Goal: Task Accomplishment & Management: Use online tool/utility

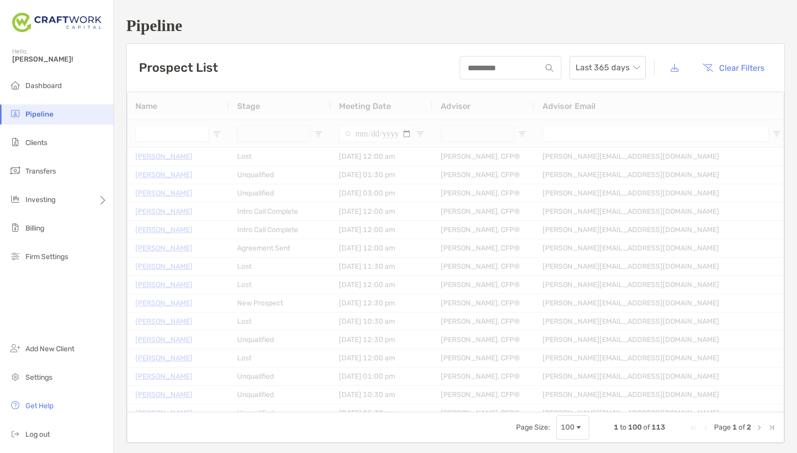
type input "**********"
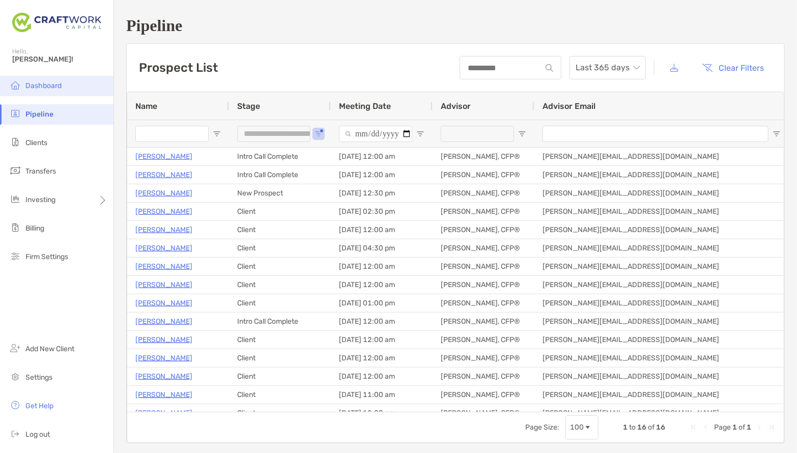
click at [48, 90] on span "Dashboard" at bounding box center [43, 85] width 36 height 9
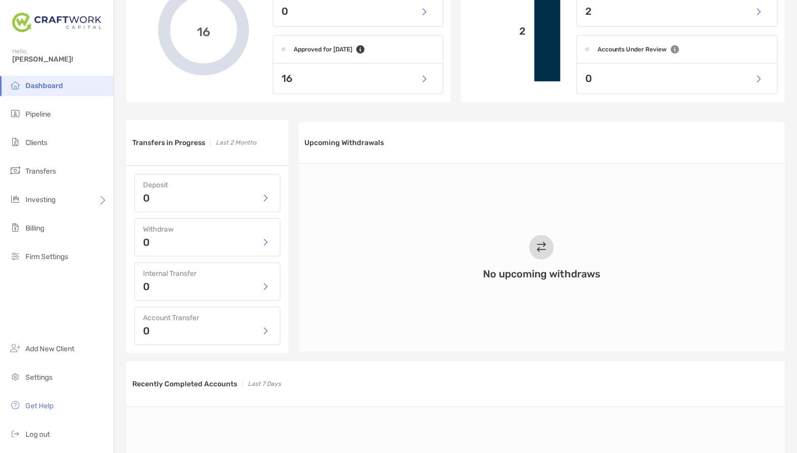
scroll to position [381, 0]
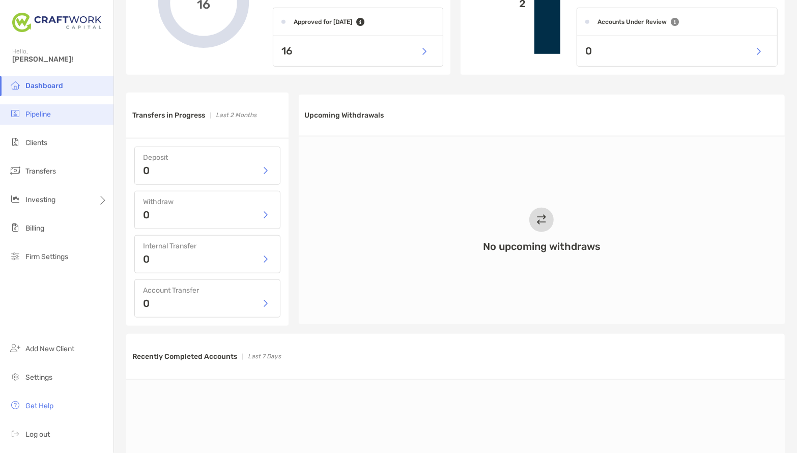
click at [45, 116] on span "Pipeline" at bounding box center [37, 114] width 25 height 9
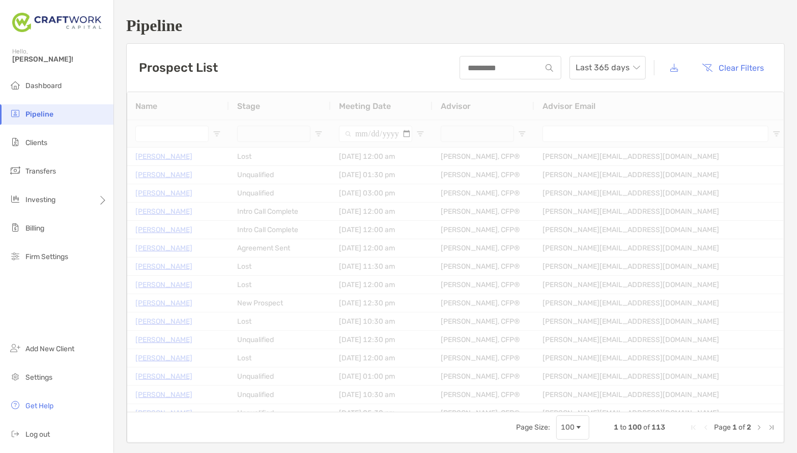
type input "**********"
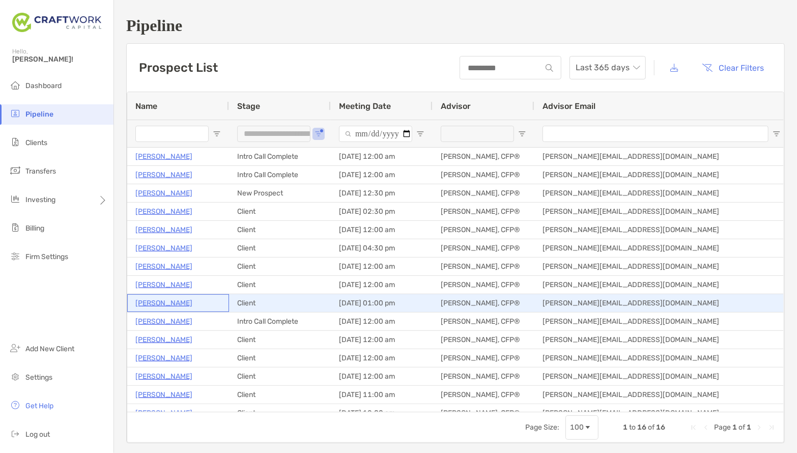
click at [155, 305] on p "[PERSON_NAME]" at bounding box center [163, 303] width 57 height 13
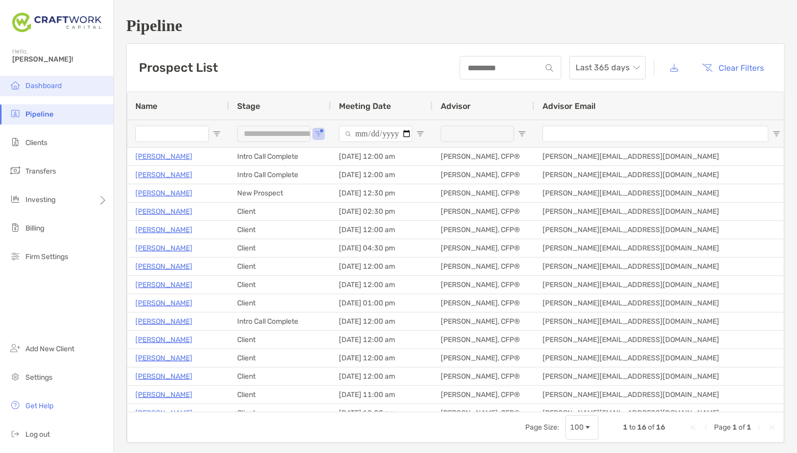
click at [48, 88] on span "Dashboard" at bounding box center [43, 85] width 36 height 9
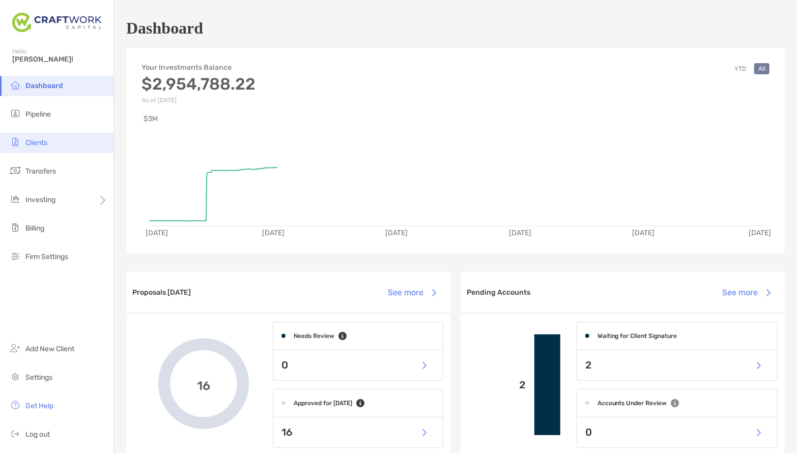
click at [54, 145] on li "Clients" at bounding box center [57, 143] width 114 height 20
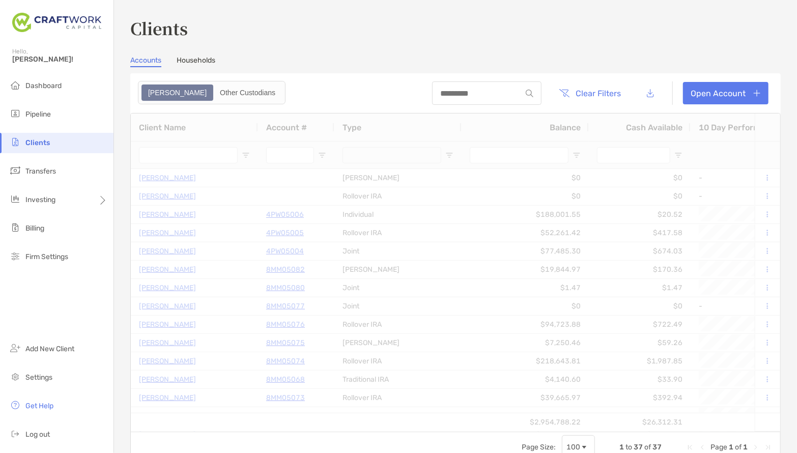
type input "****"
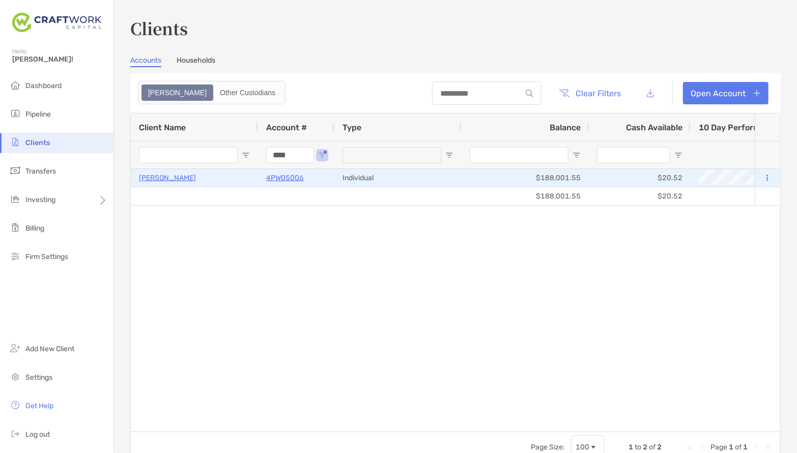
click at [151, 179] on p "[PERSON_NAME]" at bounding box center [167, 178] width 57 height 13
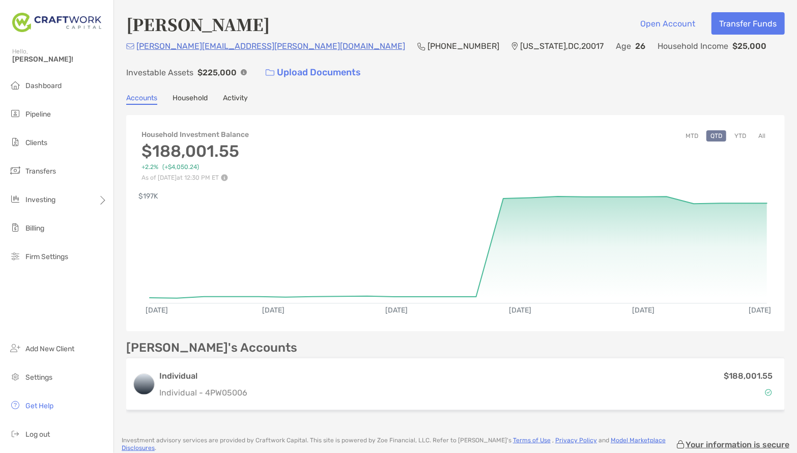
drag, startPoint x: 465, startPoint y: 69, endPoint x: 456, endPoint y: 71, distance: 9.5
click at [466, 69] on div "joseph.matawaran@aol.com (972) 854-8242 Washington , DC , 20017 Age 26 Househol…" at bounding box center [455, 62] width 659 height 44
click at [465, 66] on div "joseph.matawaran@aol.com (972) 854-8242 Washington , DC , 20017 Age 26 Househol…" at bounding box center [455, 62] width 659 height 44
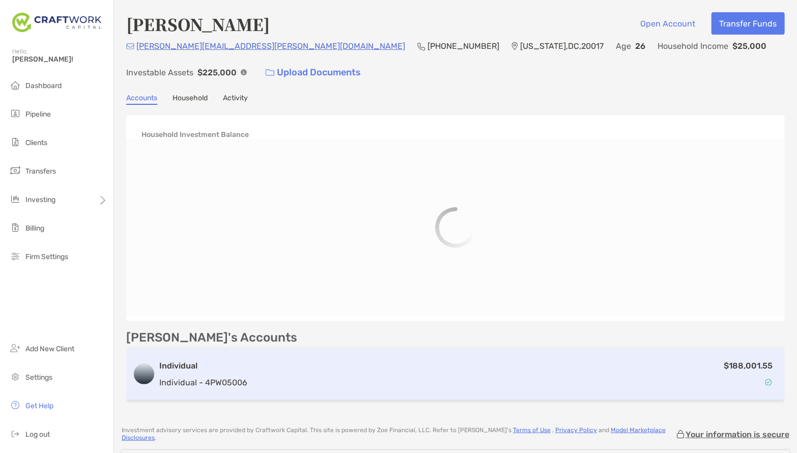
click at [363, 382] on div "$188,001.55" at bounding box center [516, 375] width 528 height 30
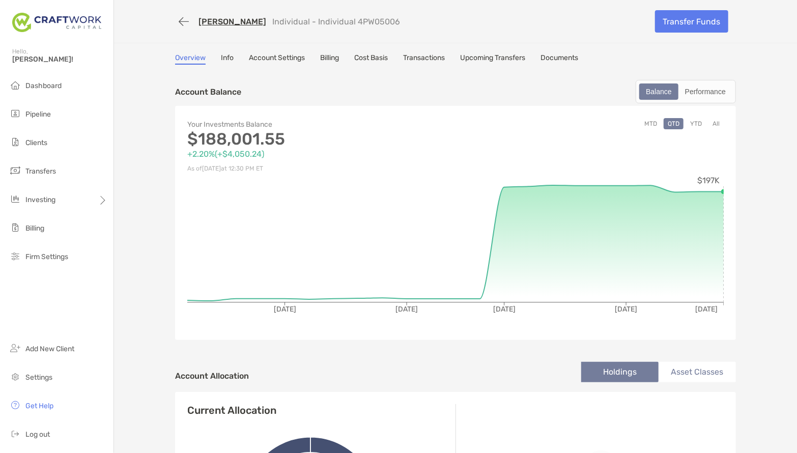
click at [382, 56] on link "Cost Basis" at bounding box center [371, 58] width 34 height 11
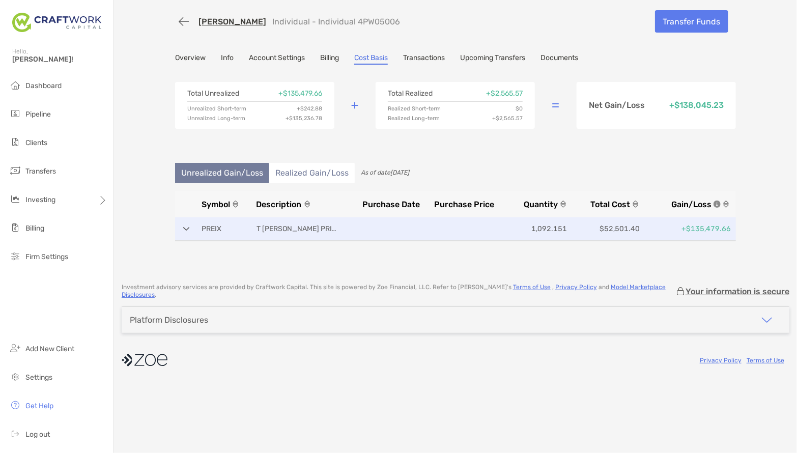
click at [183, 231] on div "PREIX T [PERSON_NAME] PRICE INDEX TR INC 1,092.151 $52,501.40 +$135,479.66" at bounding box center [455, 228] width 561 height 23
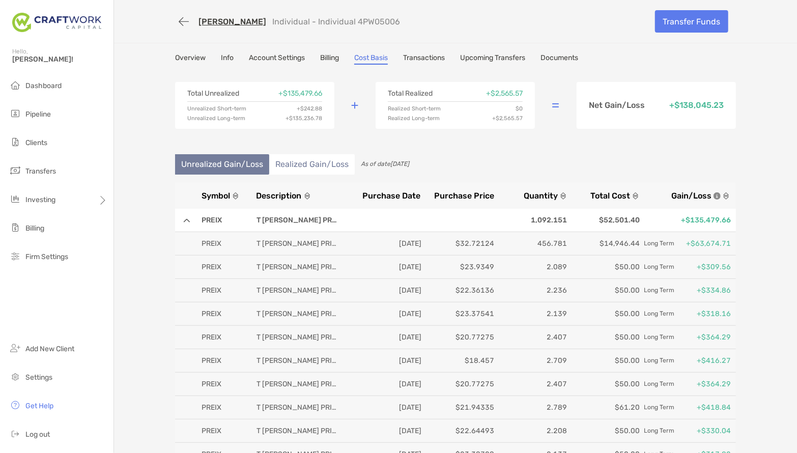
drag, startPoint x: 182, startPoint y: 224, endPoint x: 187, endPoint y: 228, distance: 6.5
click at [182, 224] on div "PREIX T [PERSON_NAME] PRICE INDEX TR INC 1,092.151 $52,501.40 +$135,479.66" at bounding box center [455, 220] width 561 height 23
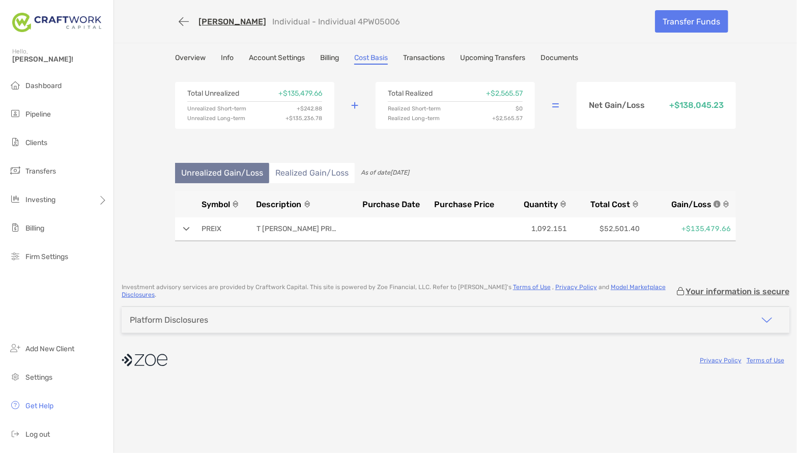
click at [197, 57] on link "Overview" at bounding box center [190, 58] width 31 height 11
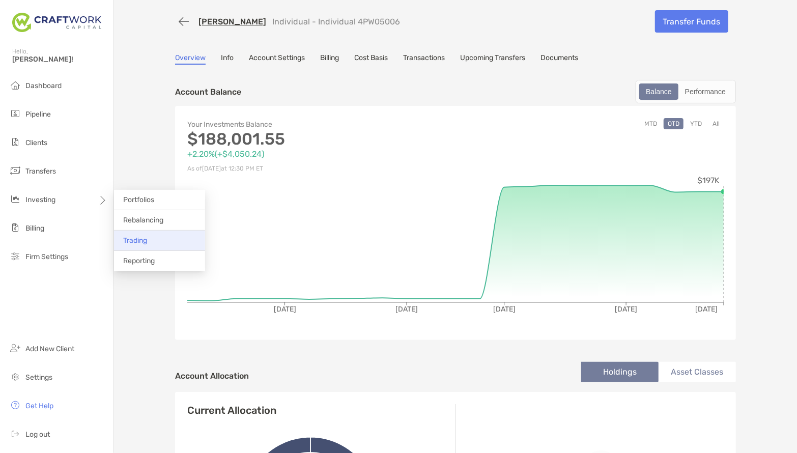
click at [136, 239] on span "Trading" at bounding box center [135, 240] width 24 height 9
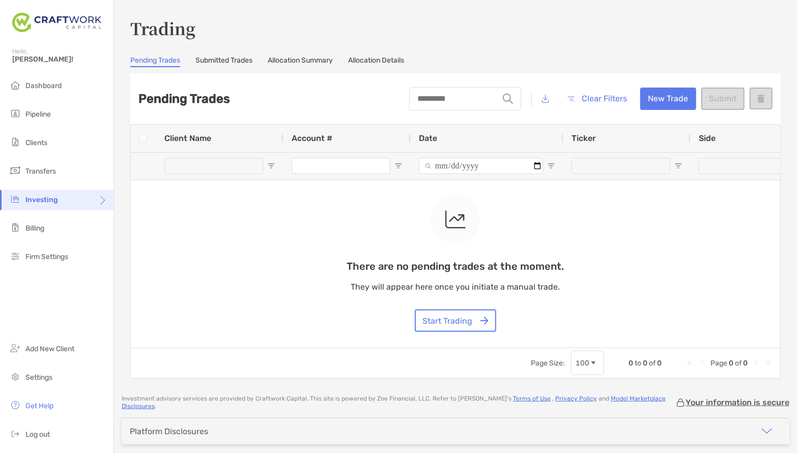
click at [318, 170] on div "There are no pending trades at the moment. They will appear here once you initi…" at bounding box center [456, 236] width 650 height 223
click at [477, 316] on button "Start Trading" at bounding box center [455, 321] width 81 height 22
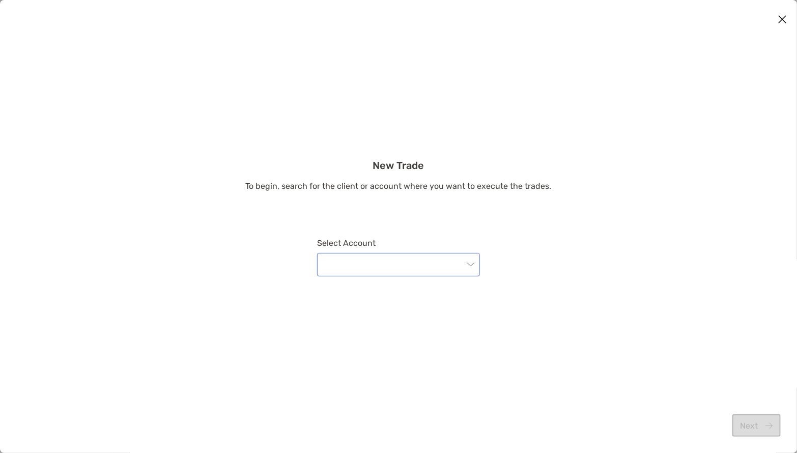
click at [393, 266] on input "modal" at bounding box center [393, 265] width 141 height 22
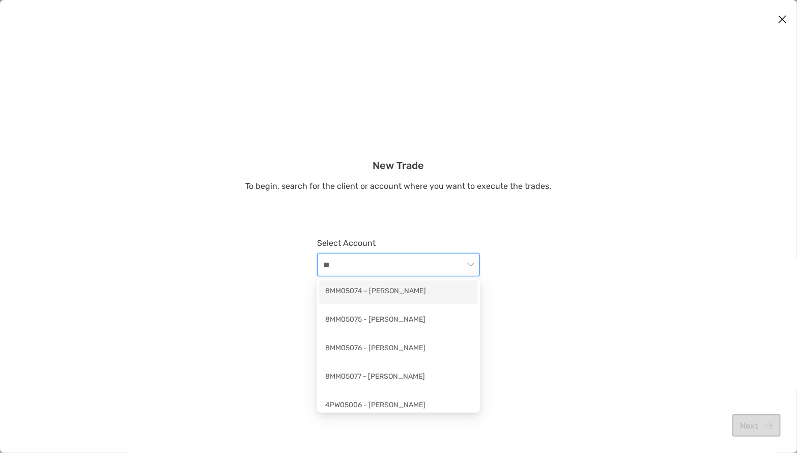
type input "***"
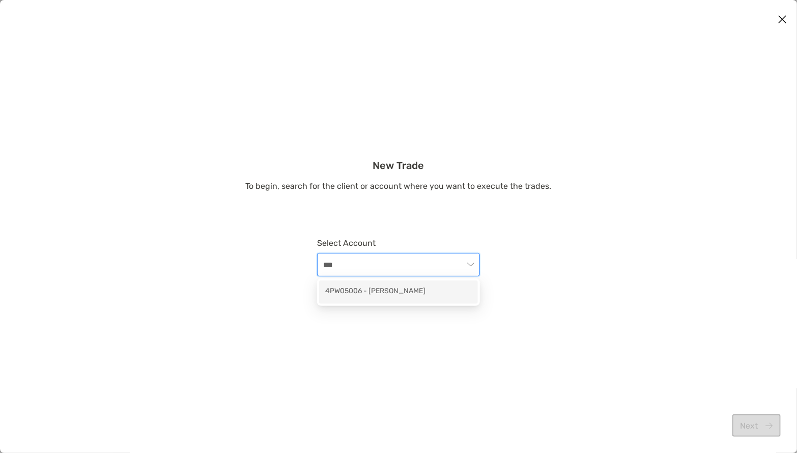
click at [388, 295] on div "4PW05006 - [PERSON_NAME]" at bounding box center [398, 292] width 147 height 13
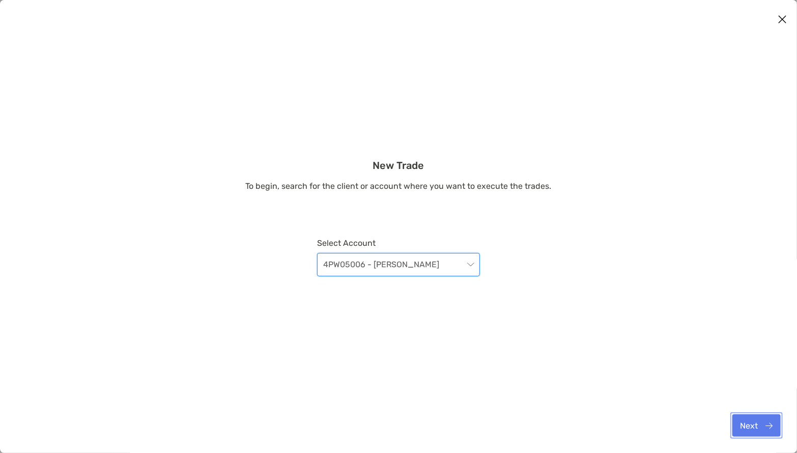
click at [779, 422] on button "Next" at bounding box center [757, 426] width 48 height 22
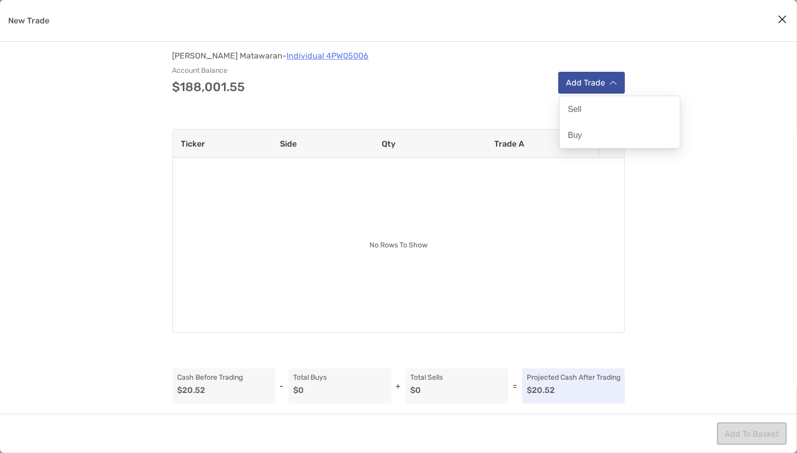
click at [601, 79] on button "Add Trade" at bounding box center [592, 83] width 67 height 22
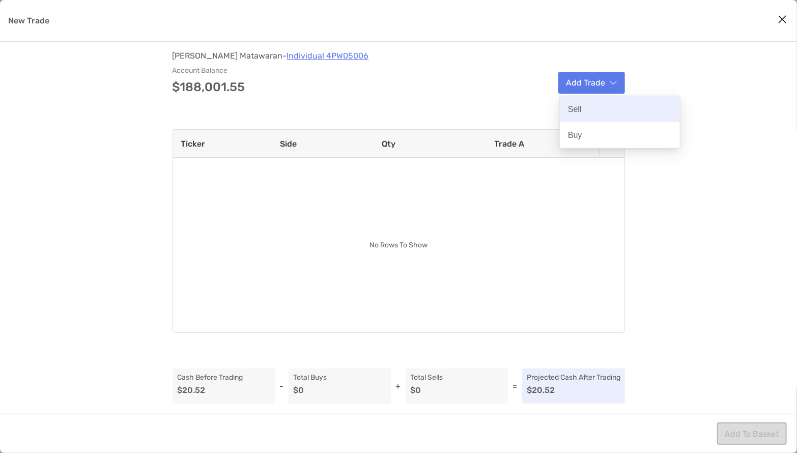
click at [590, 106] on div "Sell" at bounding box center [620, 109] width 120 height 26
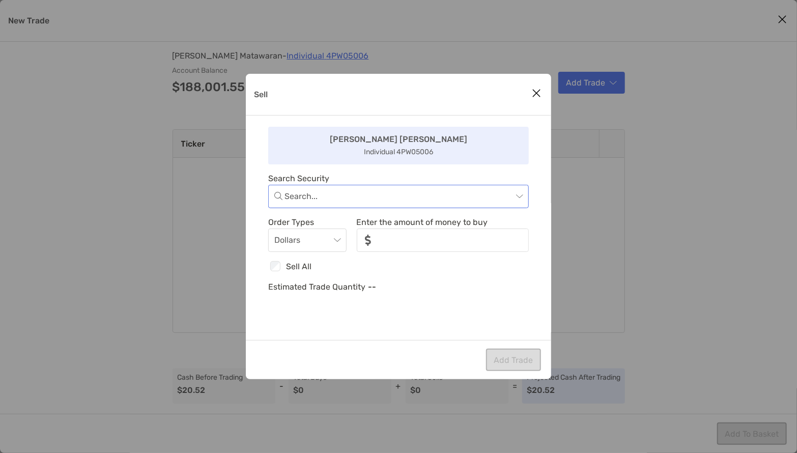
click at [401, 204] on input "Sell" at bounding box center [399, 196] width 228 height 22
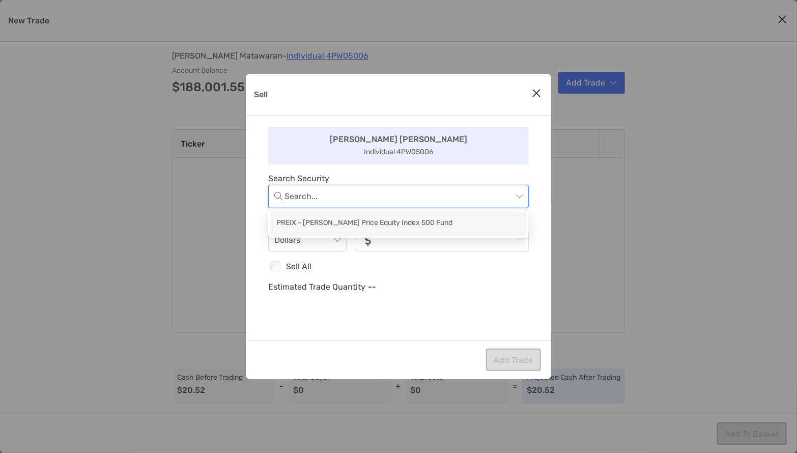
click at [386, 225] on div "PREIX - [PERSON_NAME] Price Equity Index 500 Fund" at bounding box center [399, 223] width 244 height 13
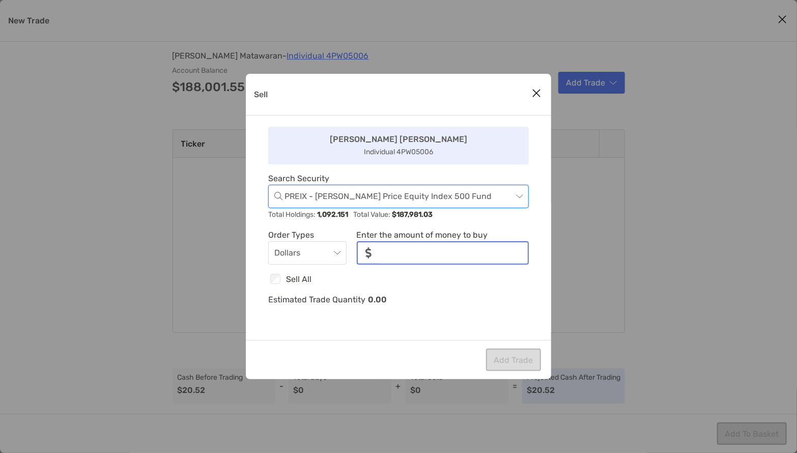
click at [407, 251] on input "noSymbolCurrency" at bounding box center [454, 252] width 148 height 21
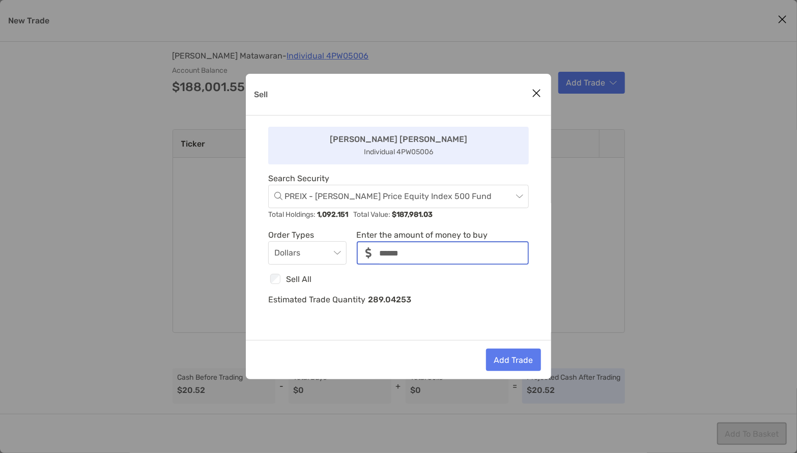
type input "******"
click at [463, 309] on div "[PERSON_NAME] Individual 4PW05006 Search Security PREIX - [PERSON_NAME] Price E…" at bounding box center [399, 228] width 306 height 225
click at [509, 362] on button "Add Trade" at bounding box center [513, 360] width 55 height 22
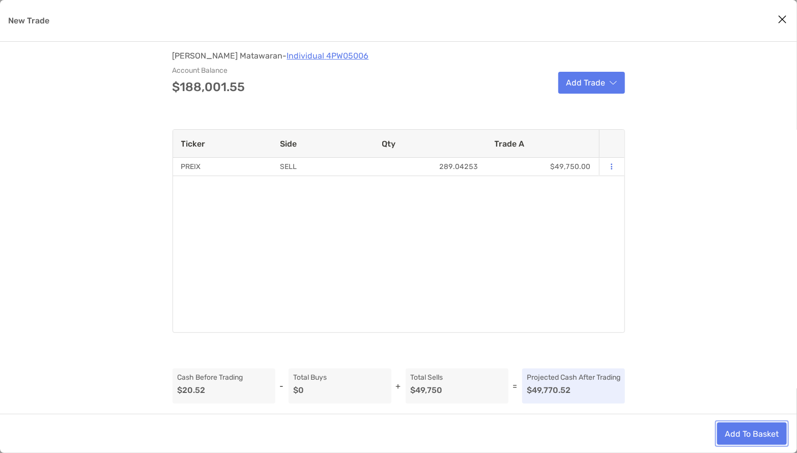
click at [743, 435] on button "Add To Basket" at bounding box center [752, 434] width 70 height 22
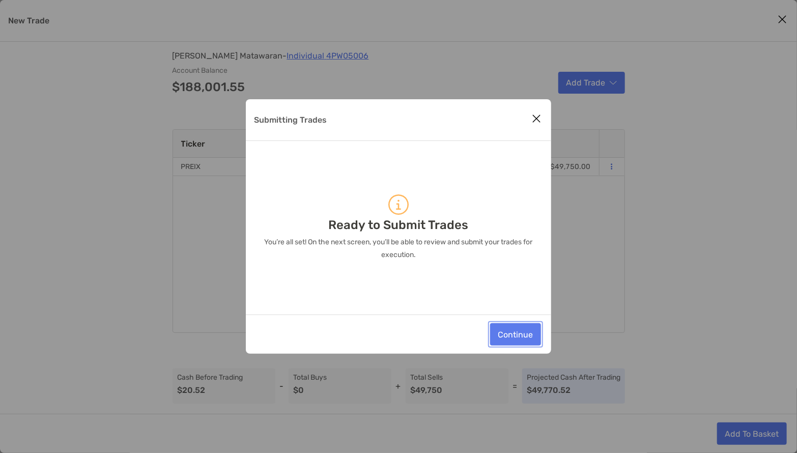
click at [531, 339] on button "Continue" at bounding box center [515, 334] width 51 height 22
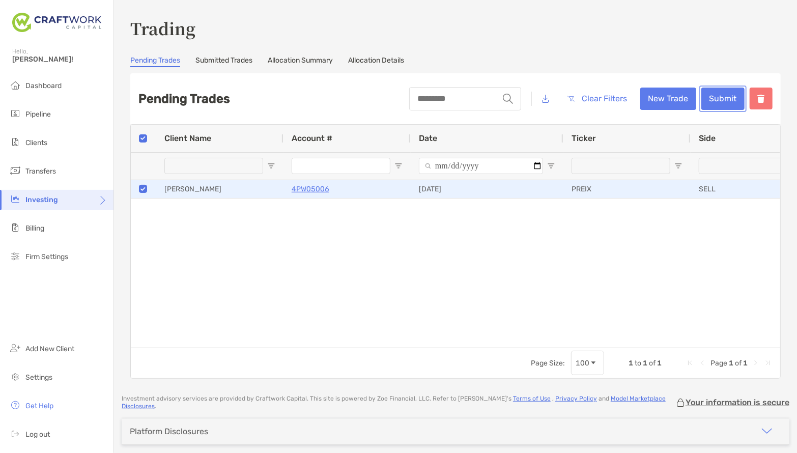
click at [725, 98] on button "Submit" at bounding box center [723, 99] width 43 height 22
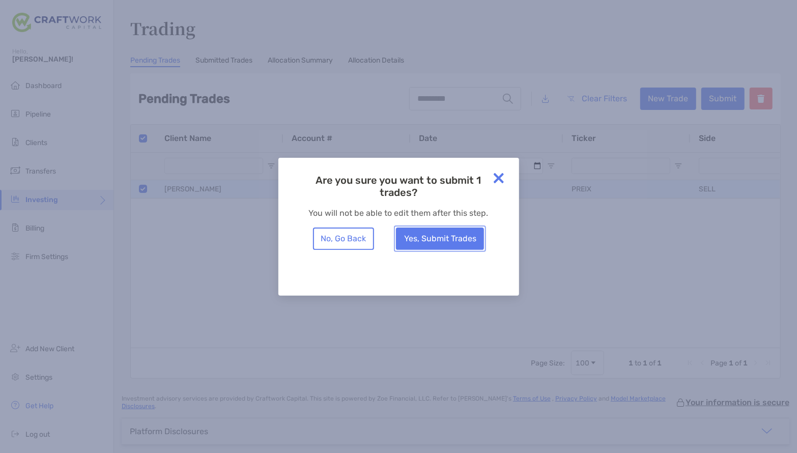
click at [439, 238] on button "Yes, Submit Trades" at bounding box center [440, 239] width 88 height 22
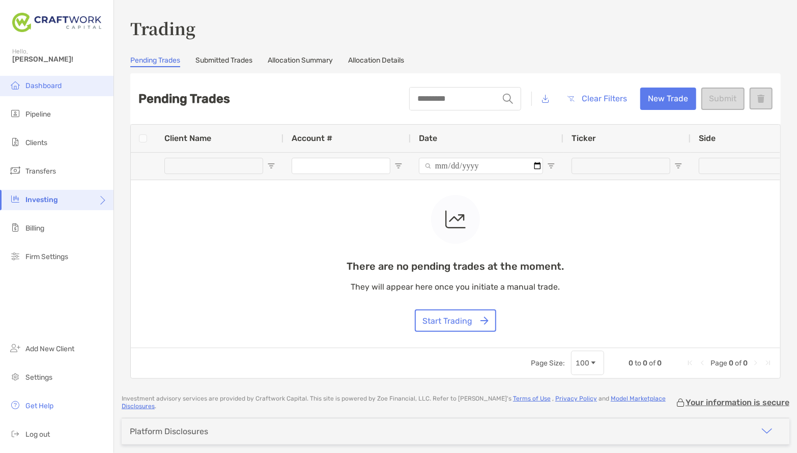
click at [41, 90] on span "Dashboard" at bounding box center [43, 85] width 36 height 9
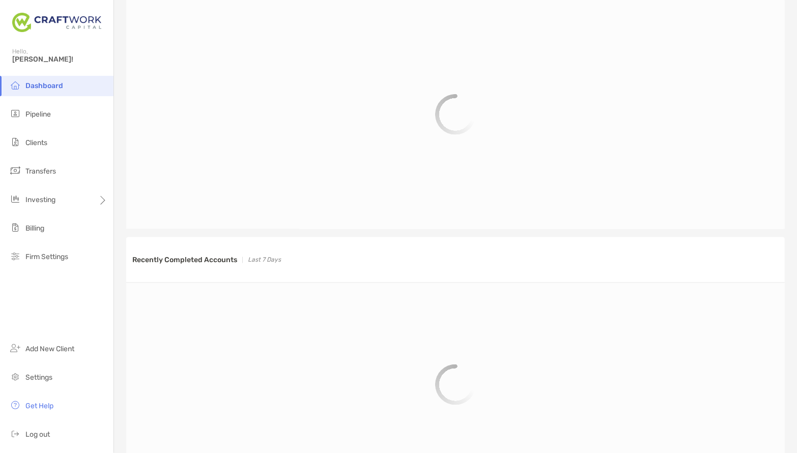
scroll to position [474, 0]
